Goal: Information Seeking & Learning: Learn about a topic

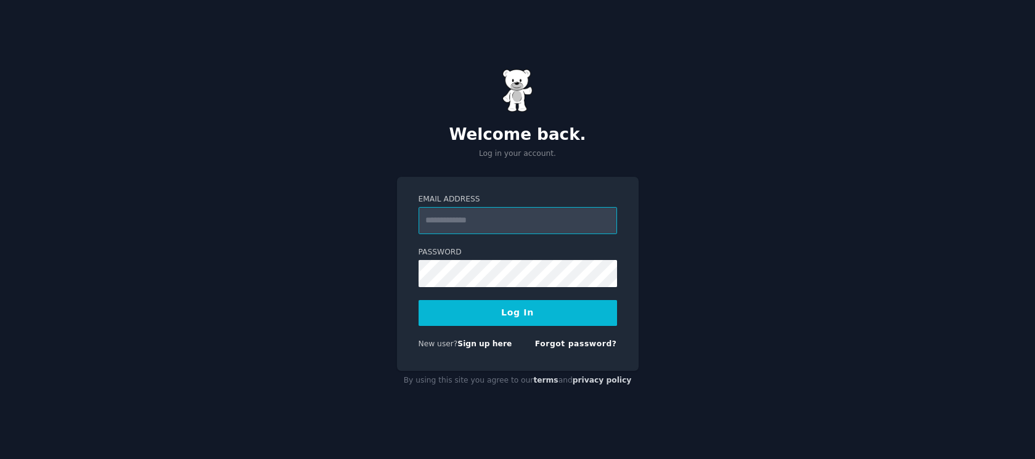
type input "**********"
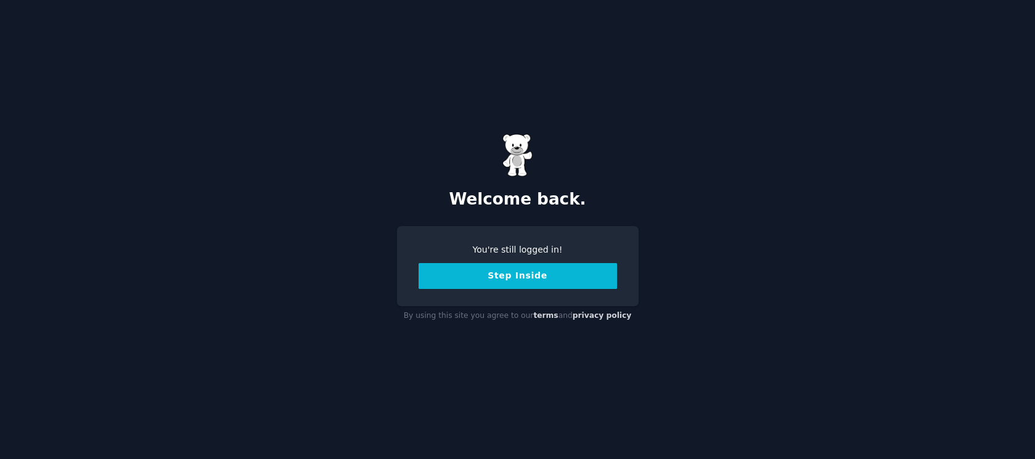
click at [504, 279] on button "Step Inside" at bounding box center [518, 276] width 198 height 26
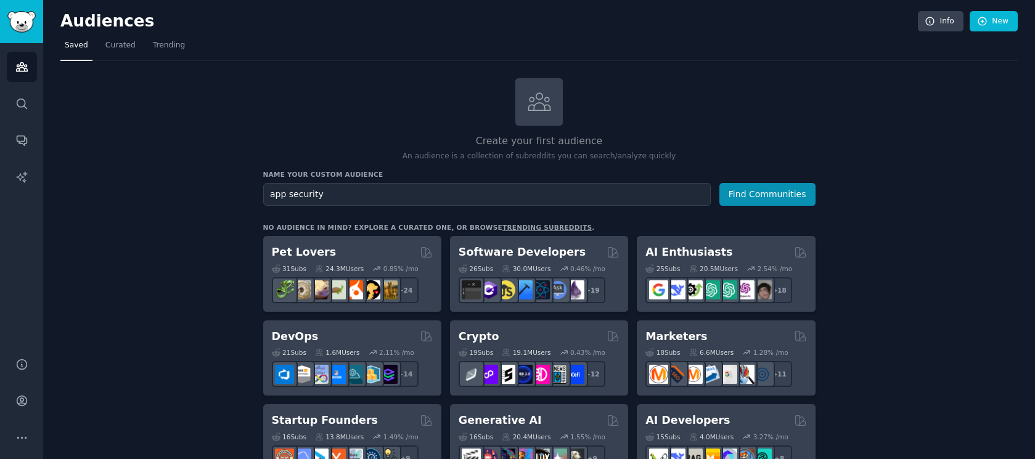
type input "app security"
click at [719, 183] on button "Find Communities" at bounding box center [767, 194] width 96 height 23
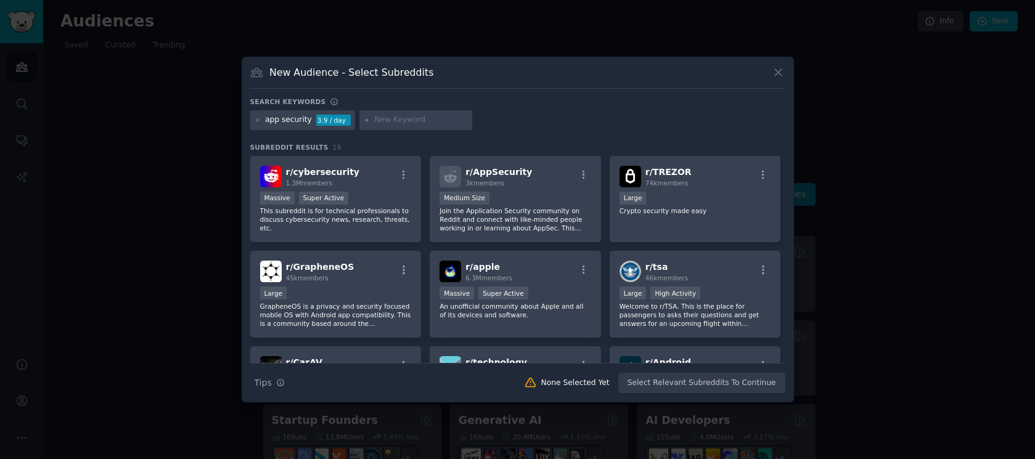
click at [267, 121] on div "app security" at bounding box center [288, 120] width 47 height 11
click at [266, 120] on div "app security" at bounding box center [288, 120] width 47 height 11
click at [258, 120] on icon at bounding box center [258, 120] width 7 height 7
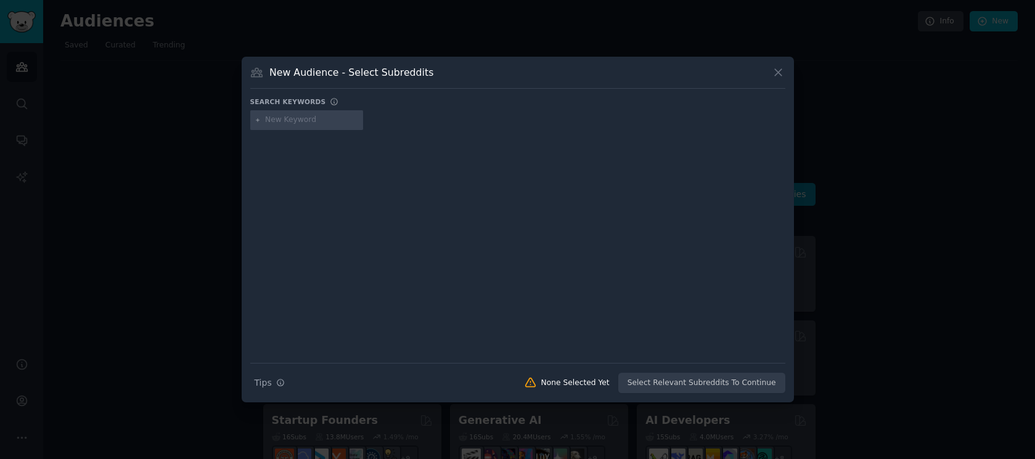
click at [271, 120] on input "text" at bounding box center [312, 120] width 94 height 11
type input "vibe code security"
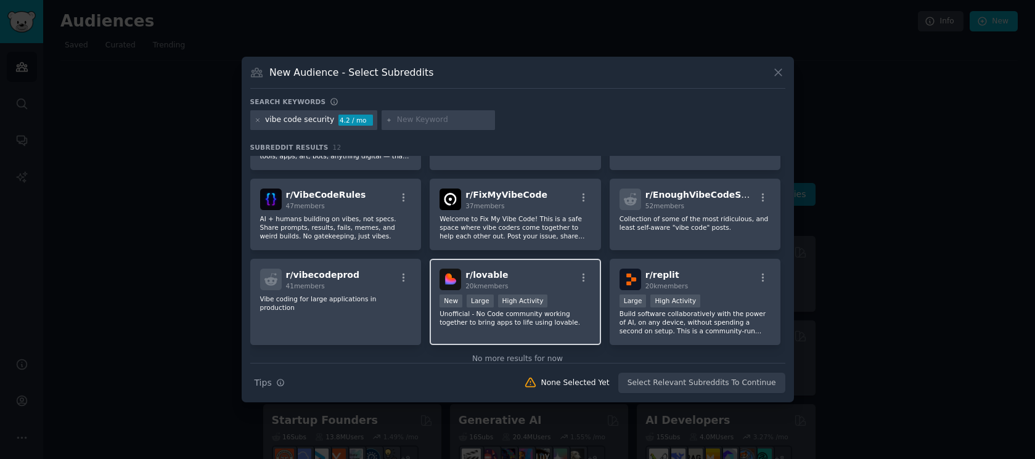
scroll to position [169, 0]
click at [145, 223] on div at bounding box center [517, 229] width 1035 height 459
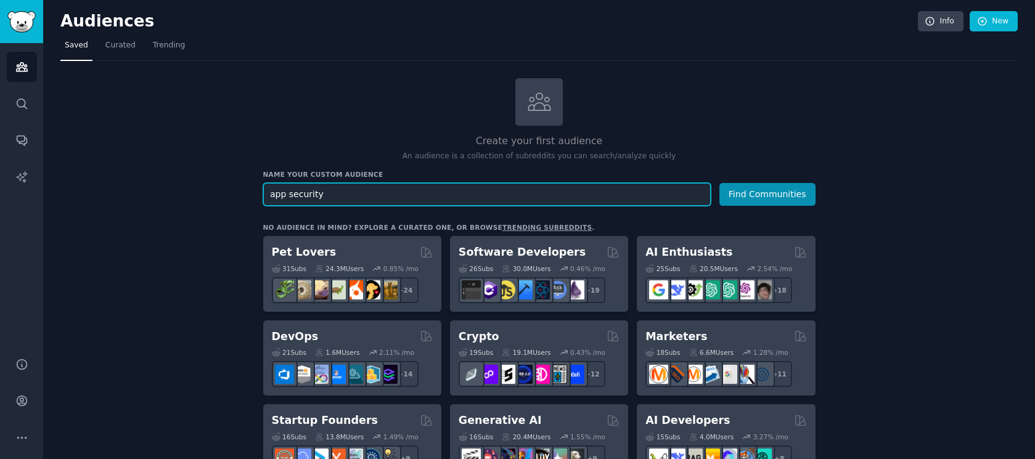
drag, startPoint x: 324, startPoint y: 195, endPoint x: 248, endPoint y: 192, distance: 75.3
type input "vibe code security"
click at [719, 183] on button "Find Communities" at bounding box center [767, 194] width 96 height 23
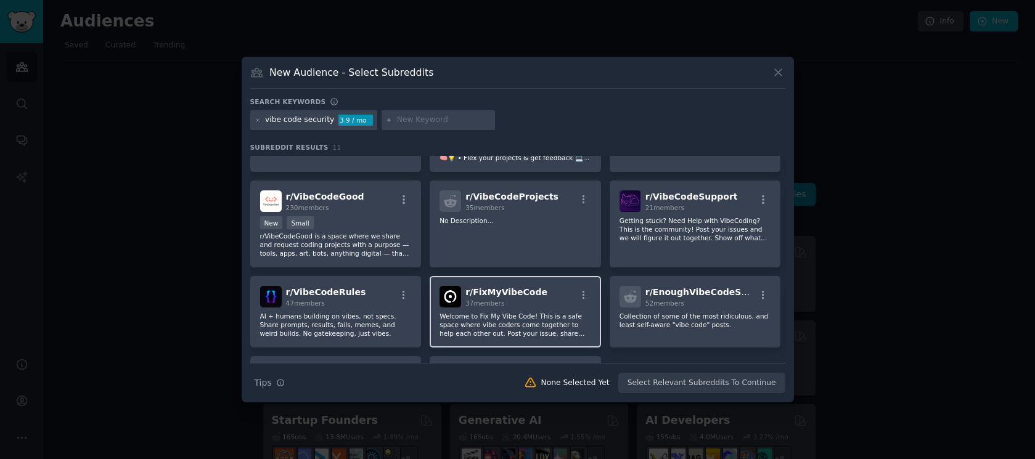
scroll to position [97, 0]
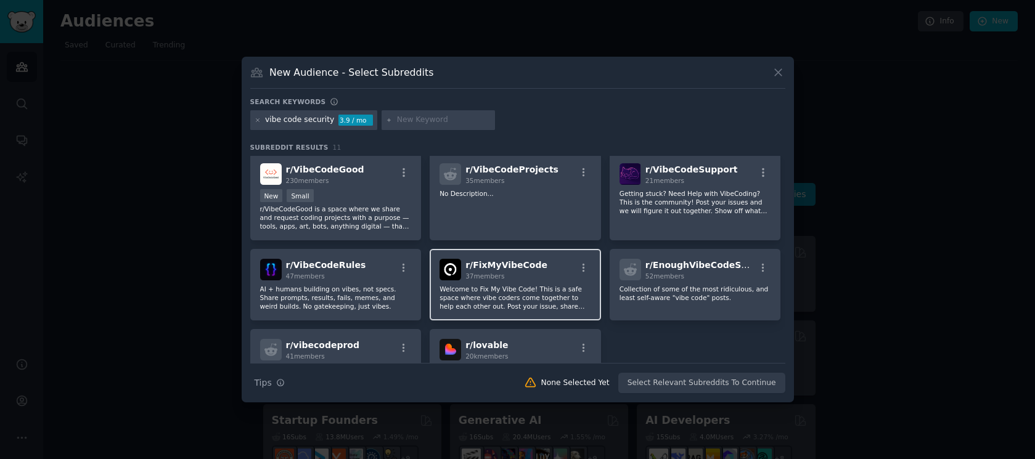
click at [515, 280] on div "37 members" at bounding box center [506, 276] width 82 height 9
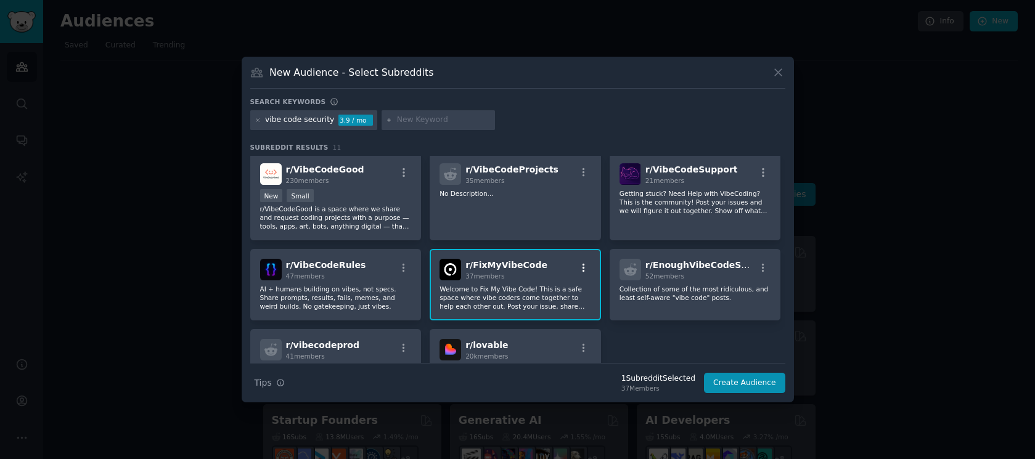
click at [583, 264] on icon "button" at bounding box center [584, 267] width 2 height 9
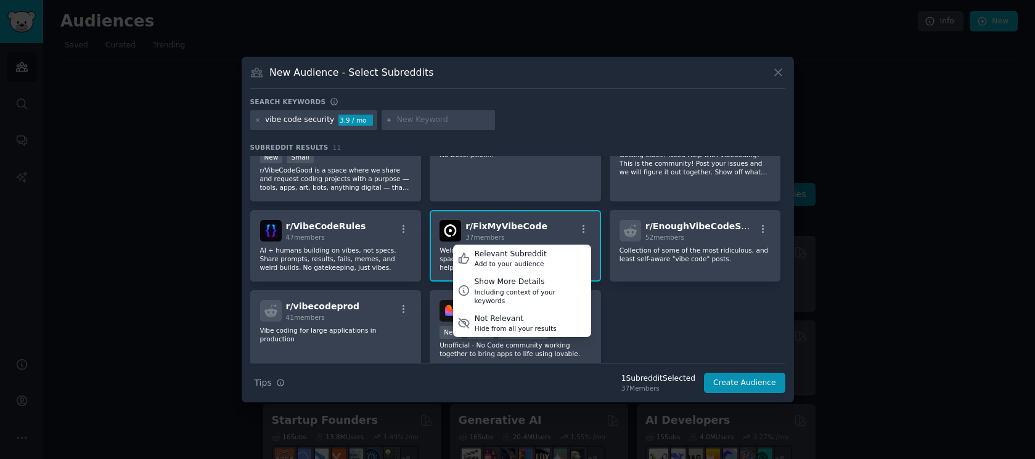
scroll to position [137, 0]
click at [550, 227] on div "r/ FixMyVibeCode 37 members Relevant Subreddit Add to your audience Show More D…" at bounding box center [516, 230] width 152 height 22
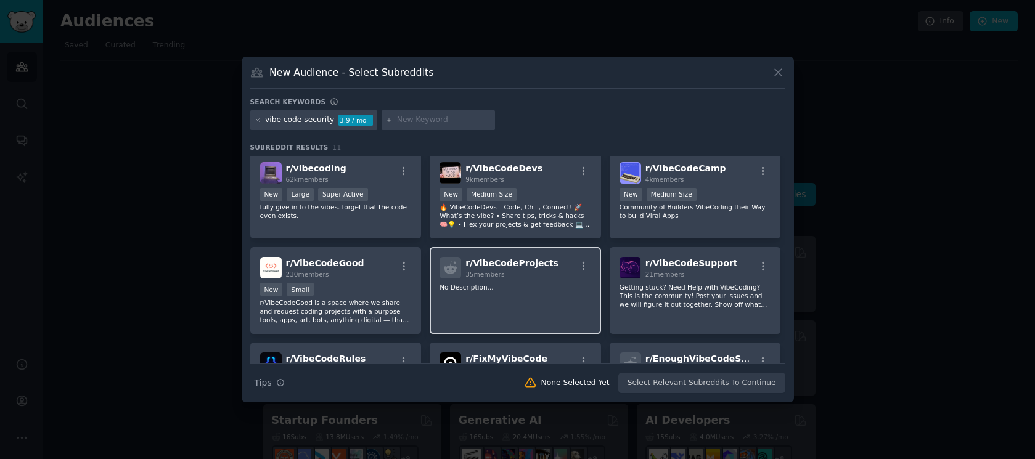
scroll to position [0, 0]
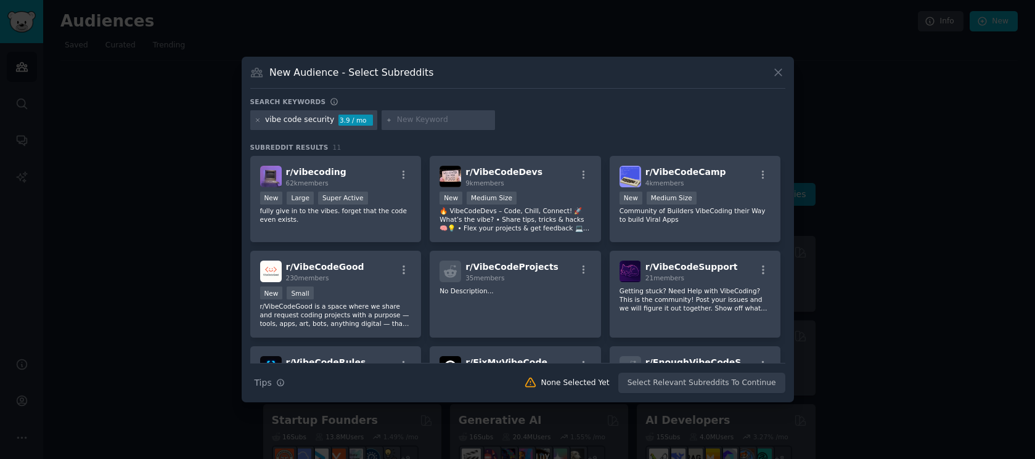
click at [20, 67] on div at bounding box center [517, 229] width 1035 height 459
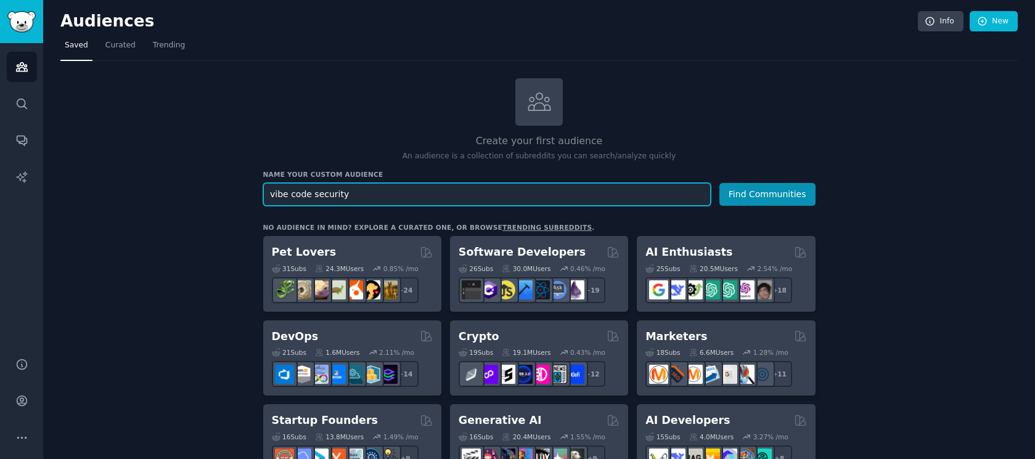
drag, startPoint x: 350, startPoint y: 197, endPoint x: 245, endPoint y: 192, distance: 104.9
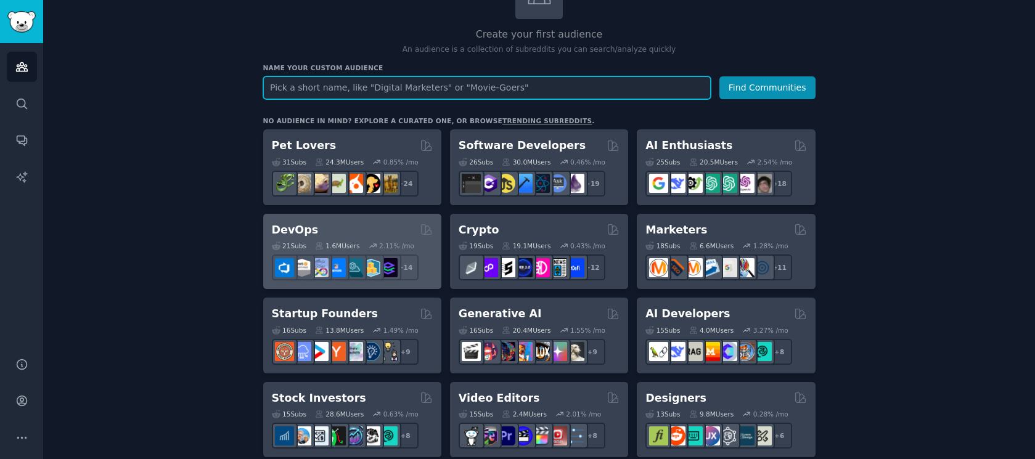
scroll to position [107, 0]
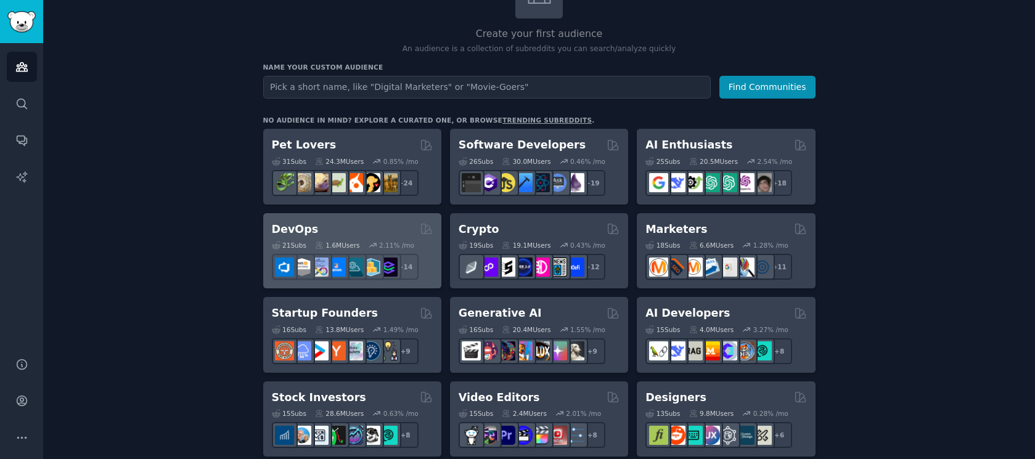
click at [348, 228] on div "DevOps" at bounding box center [352, 229] width 161 height 15
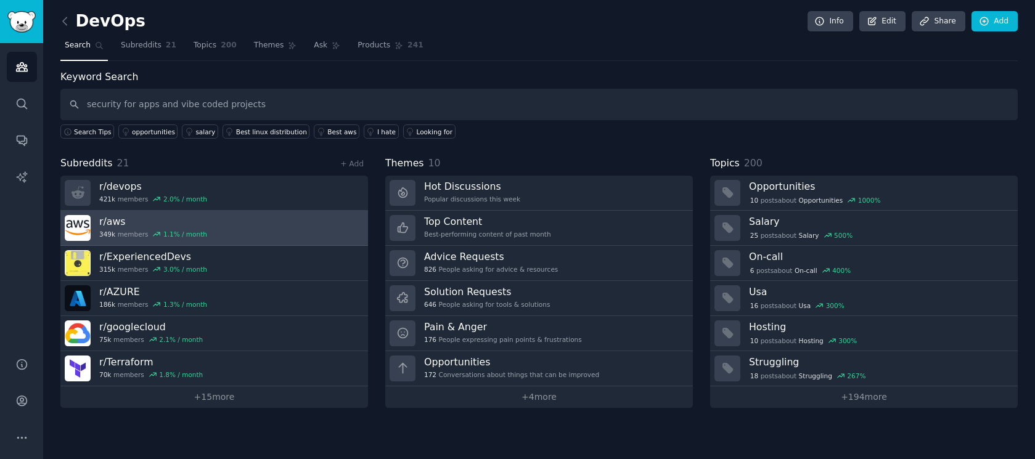
type input "security for apps and vibe coded projects"
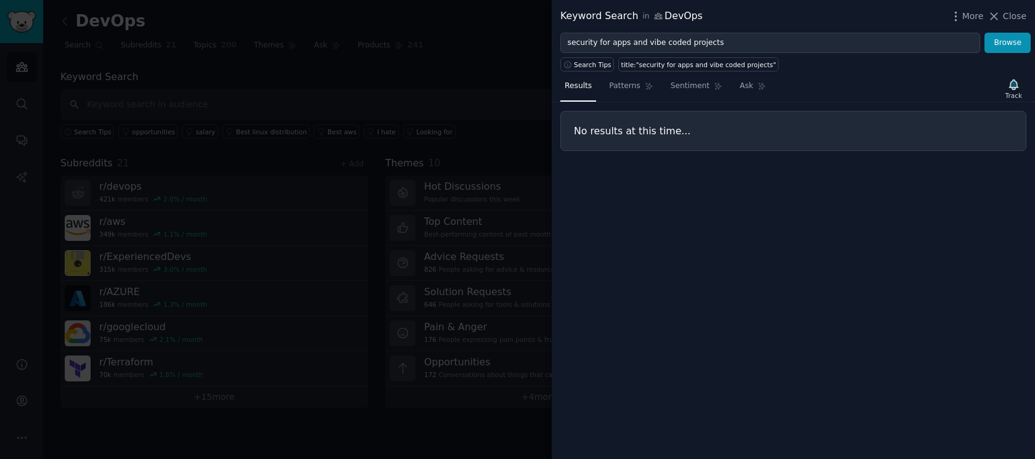
drag, startPoint x: 1007, startPoint y: 14, endPoint x: 984, endPoint y: 21, distance: 24.0
click at [1007, 14] on span "Close" at bounding box center [1014, 16] width 23 height 13
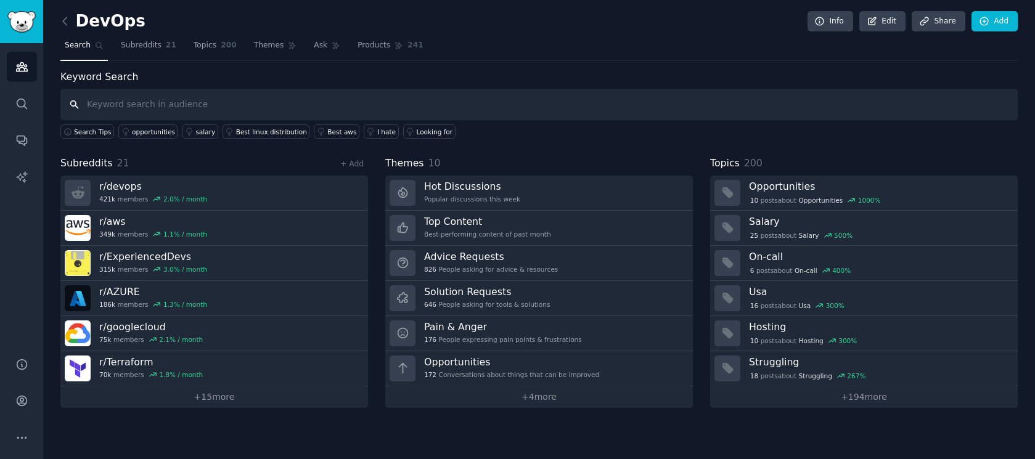
click at [204, 105] on input "text" at bounding box center [538, 104] width 957 height 31
type input "safe code"
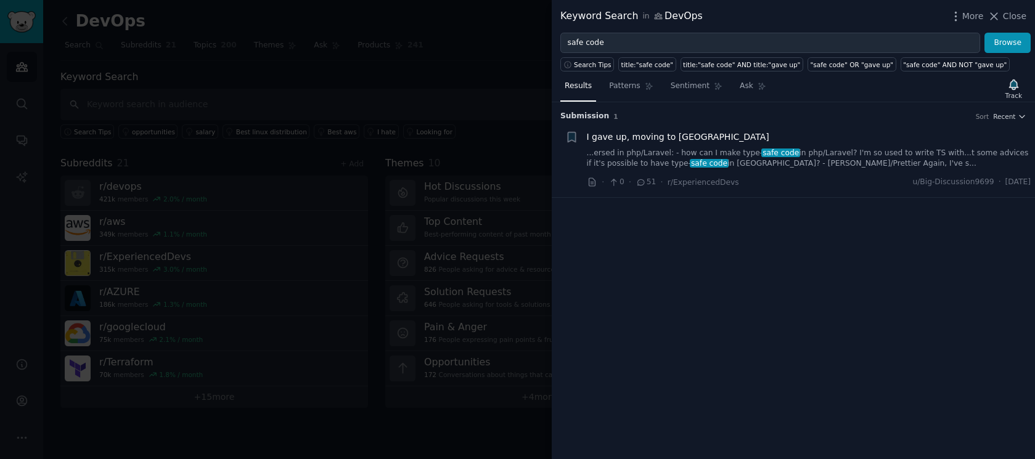
click at [997, 14] on icon at bounding box center [994, 16] width 7 height 7
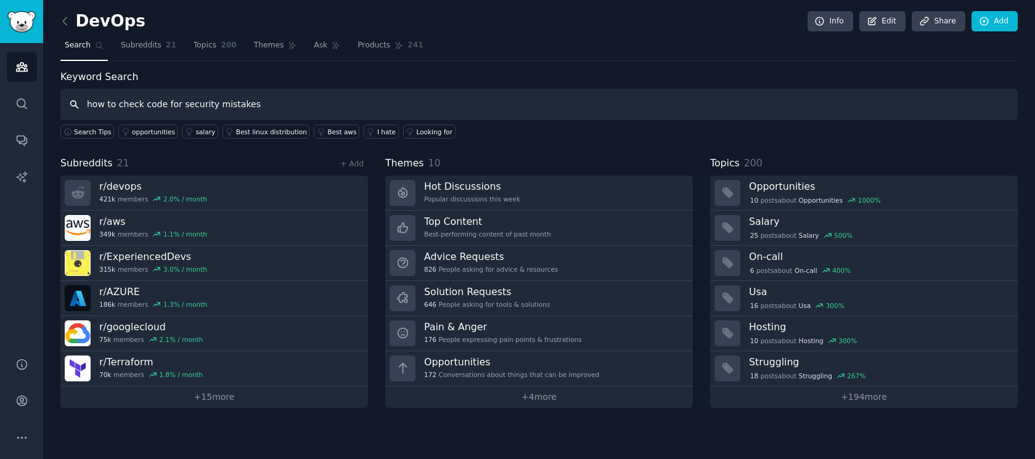
type input "how to check code for security mistakes"
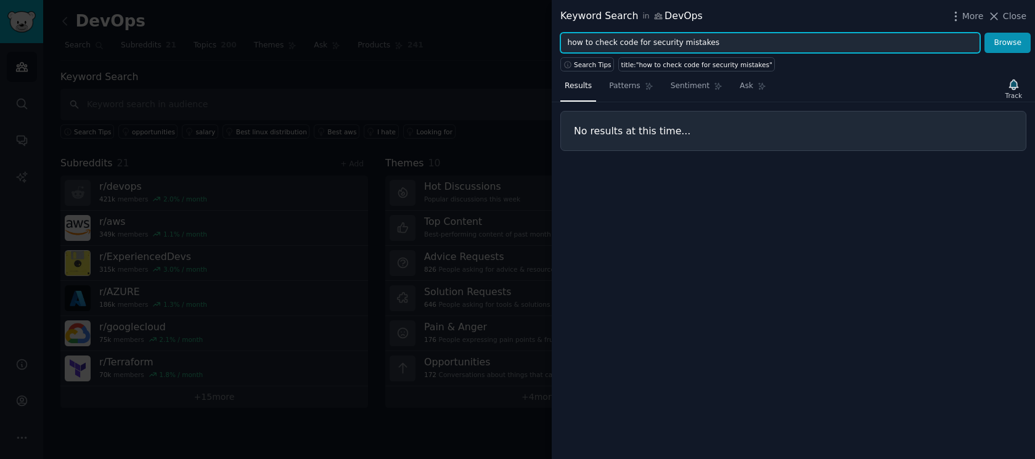
click at [712, 44] on input "how to check code for security mistakes" at bounding box center [770, 43] width 420 height 21
click at [984, 33] on button "Browse" at bounding box center [1007, 43] width 46 height 21
type input "how to check code for security"
